Goal: Find specific page/section: Find specific page/section

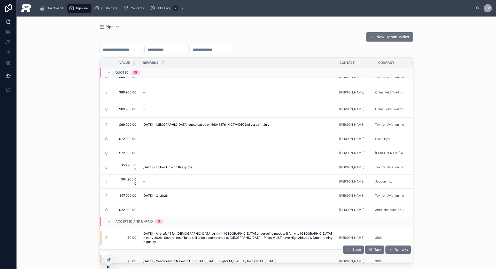
scroll to position [217, 148]
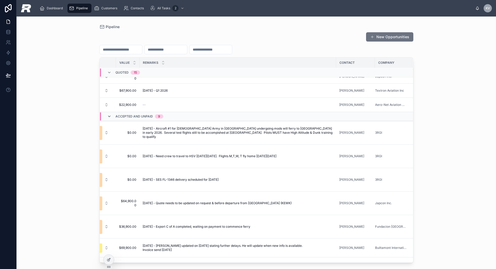
click at [108, 114] on icon at bounding box center [109, 116] width 4 height 4
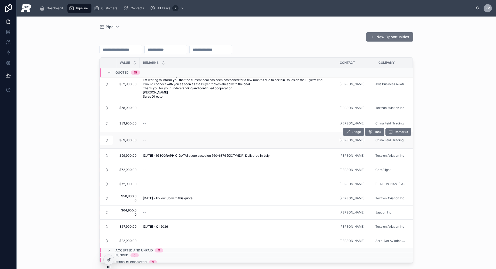
scroll to position [102, 143]
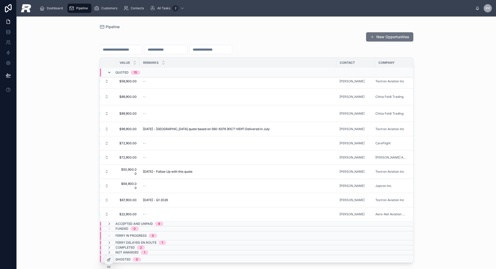
click at [109, 71] on icon at bounding box center [109, 73] width 4 height 4
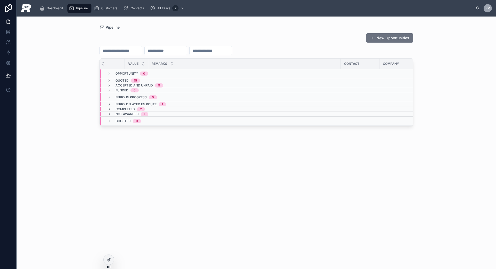
scroll to position [0, 131]
click at [108, 80] on icon at bounding box center [109, 81] width 4 height 4
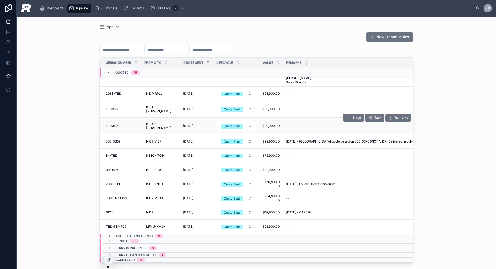
scroll to position [102, 0]
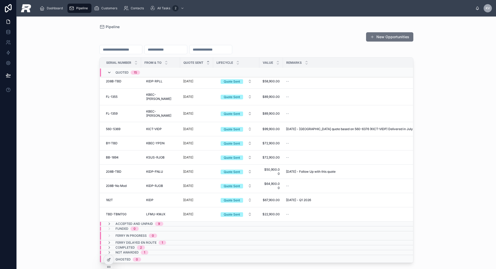
click at [109, 74] on icon at bounding box center [109, 73] width 4 height 4
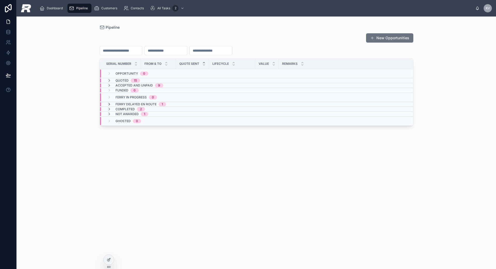
click at [109, 104] on icon at bounding box center [109, 104] width 4 height 4
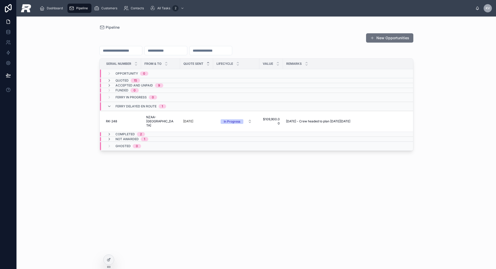
click at [109, 104] on icon at bounding box center [109, 106] width 4 height 4
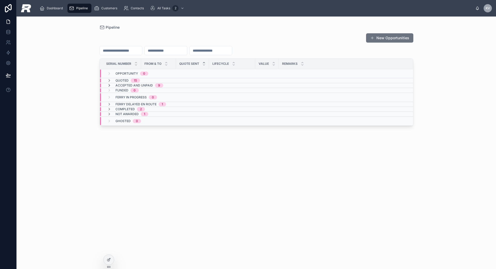
click at [110, 85] on icon at bounding box center [109, 85] width 4 height 4
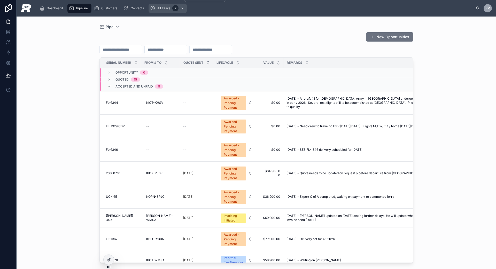
click at [172, 11] on div "2" at bounding box center [178, 8] width 13 height 8
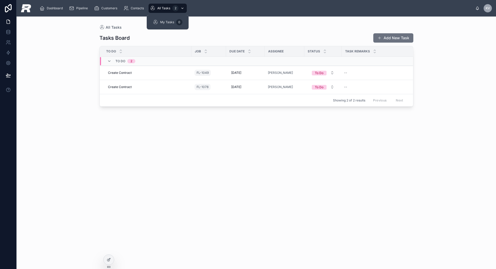
click at [172, 11] on div "2" at bounding box center [178, 8] width 13 height 8
